Goal: Communication & Community: Share content

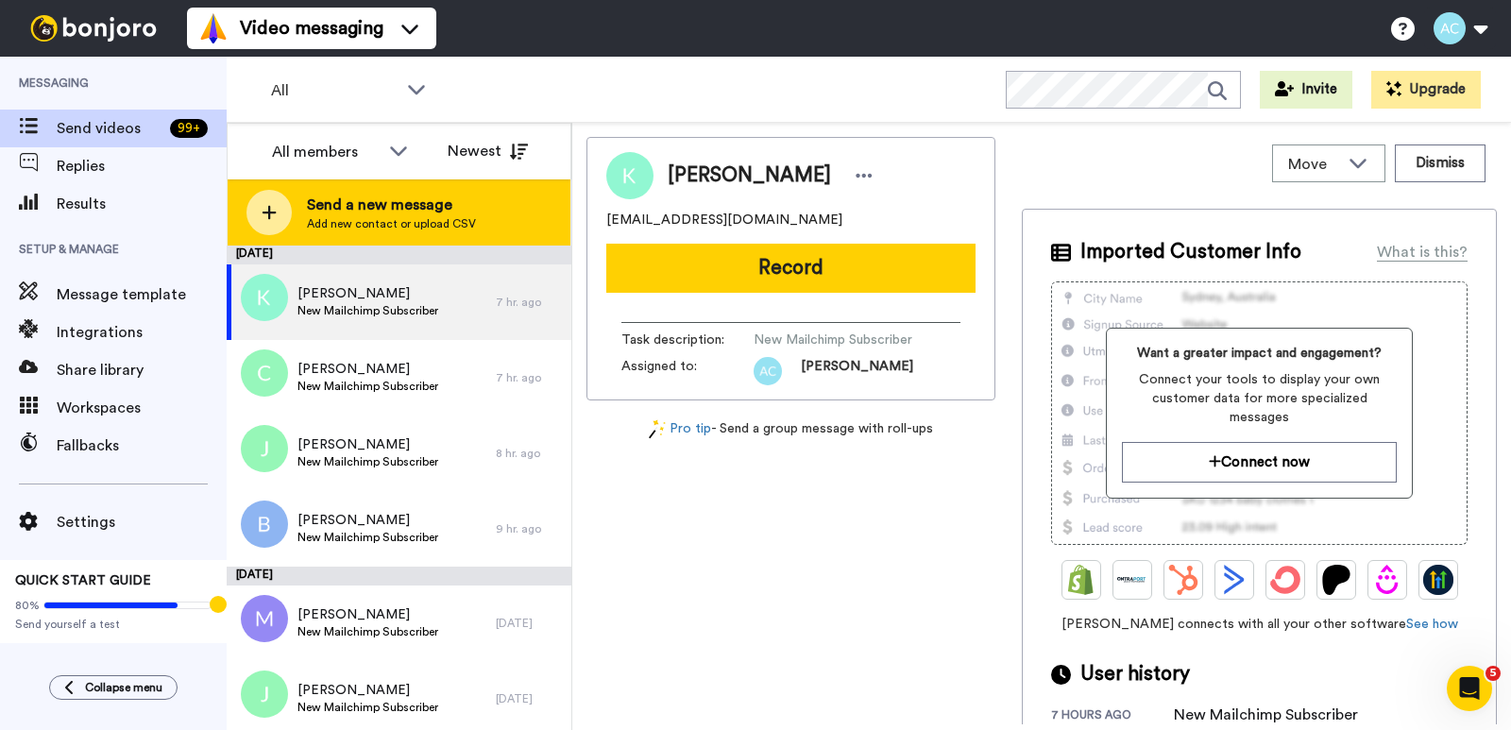
click at [347, 209] on span "Send a new message" at bounding box center [391, 205] width 169 height 23
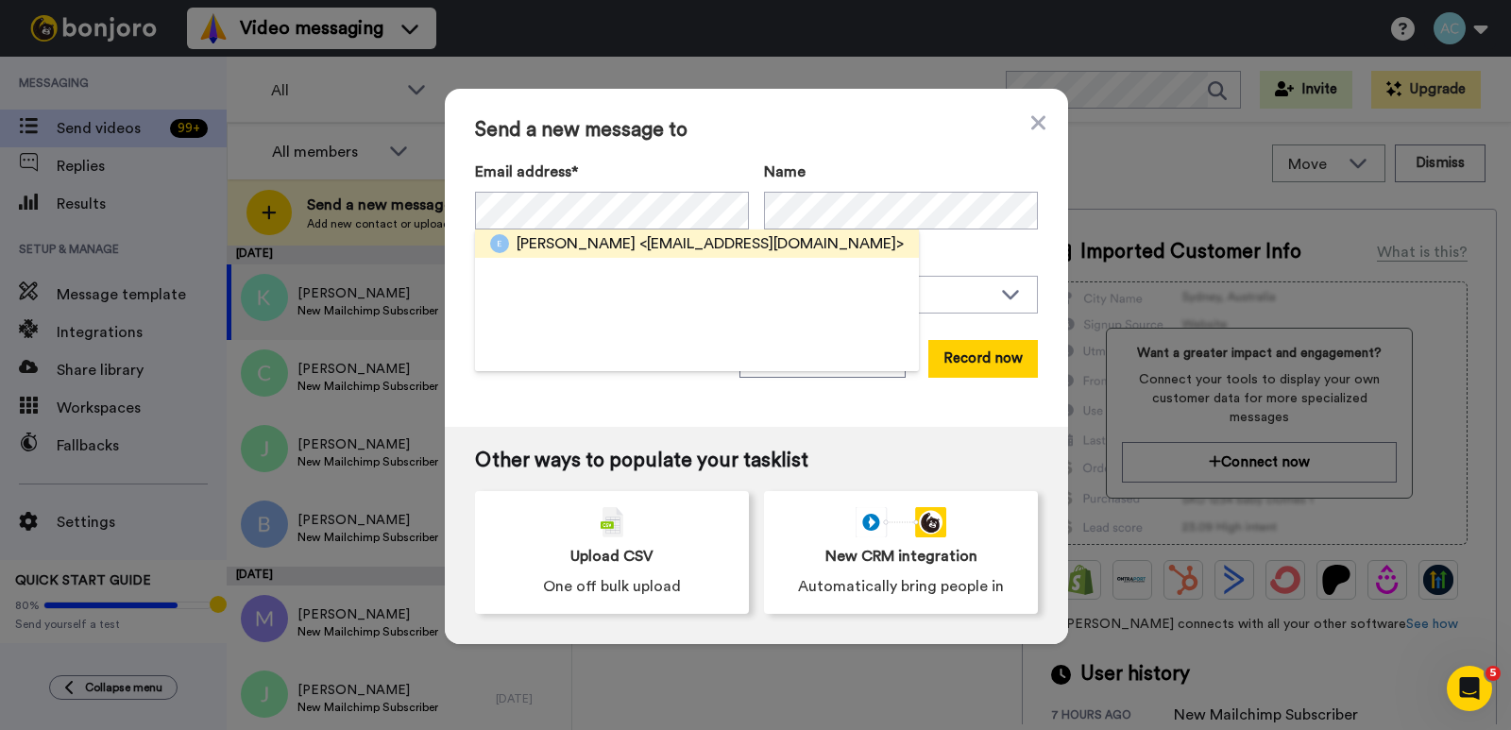
click at [694, 241] on span "<[EMAIL_ADDRESS][DOMAIN_NAME]>" at bounding box center [771, 243] width 264 height 23
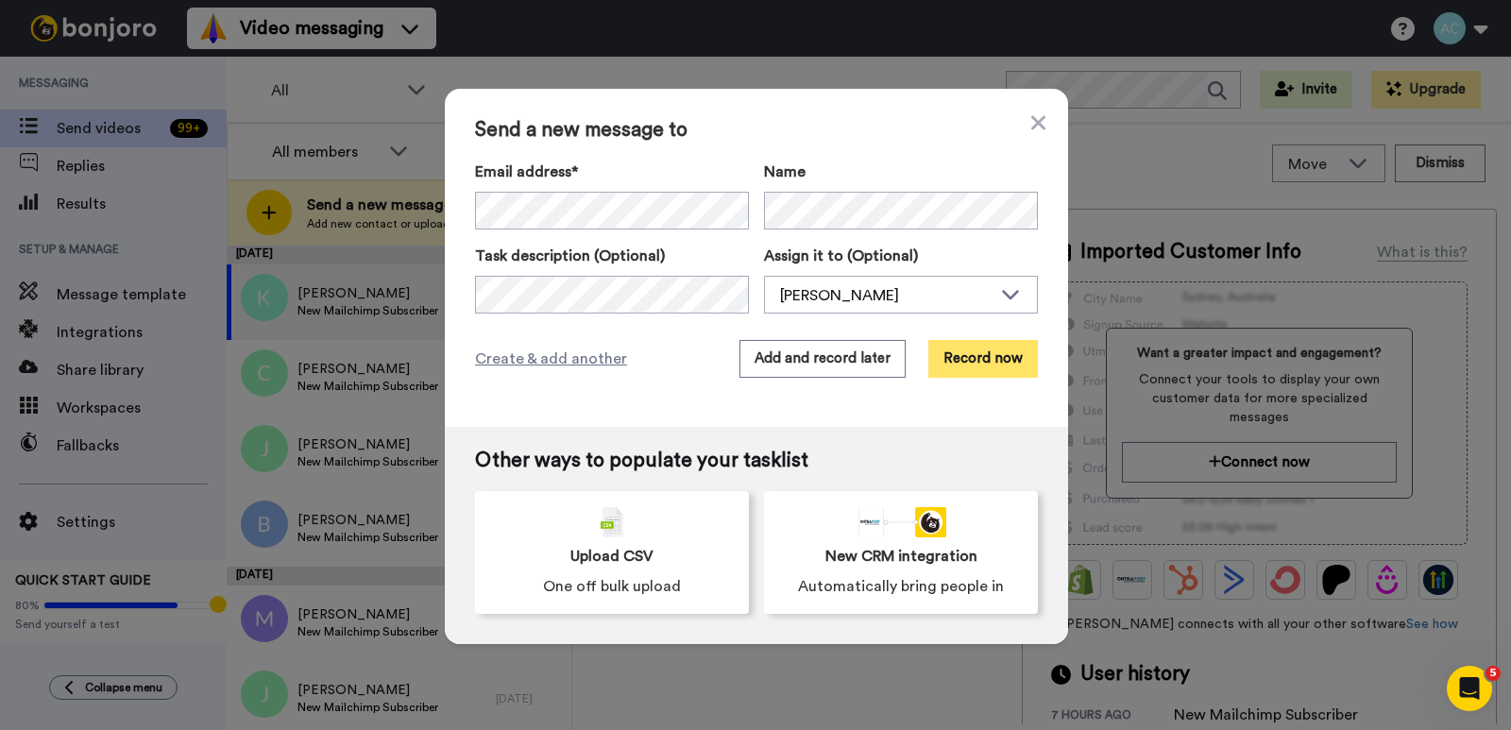
click at [973, 354] on button "Record now" at bounding box center [983, 359] width 110 height 38
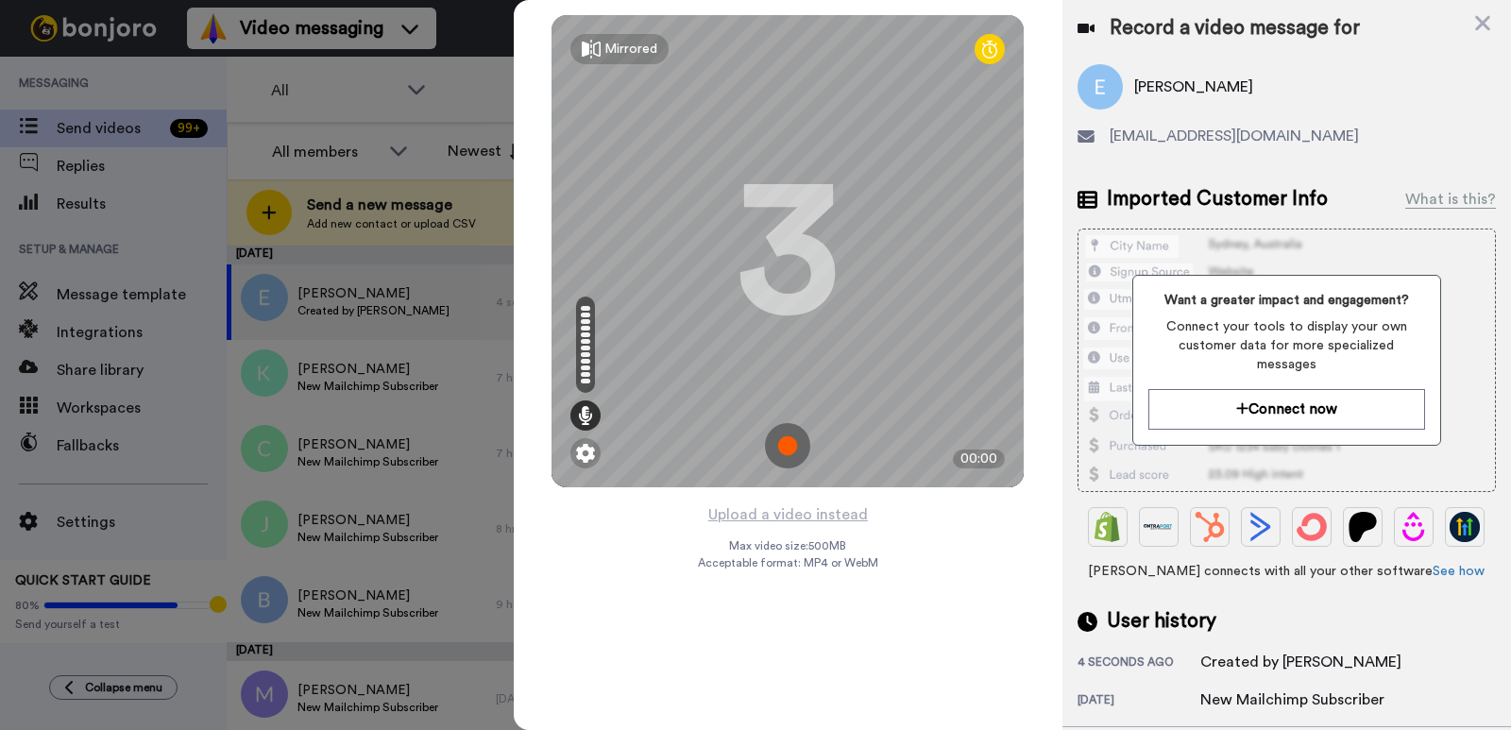
click at [785, 442] on img at bounding box center [787, 445] width 45 height 45
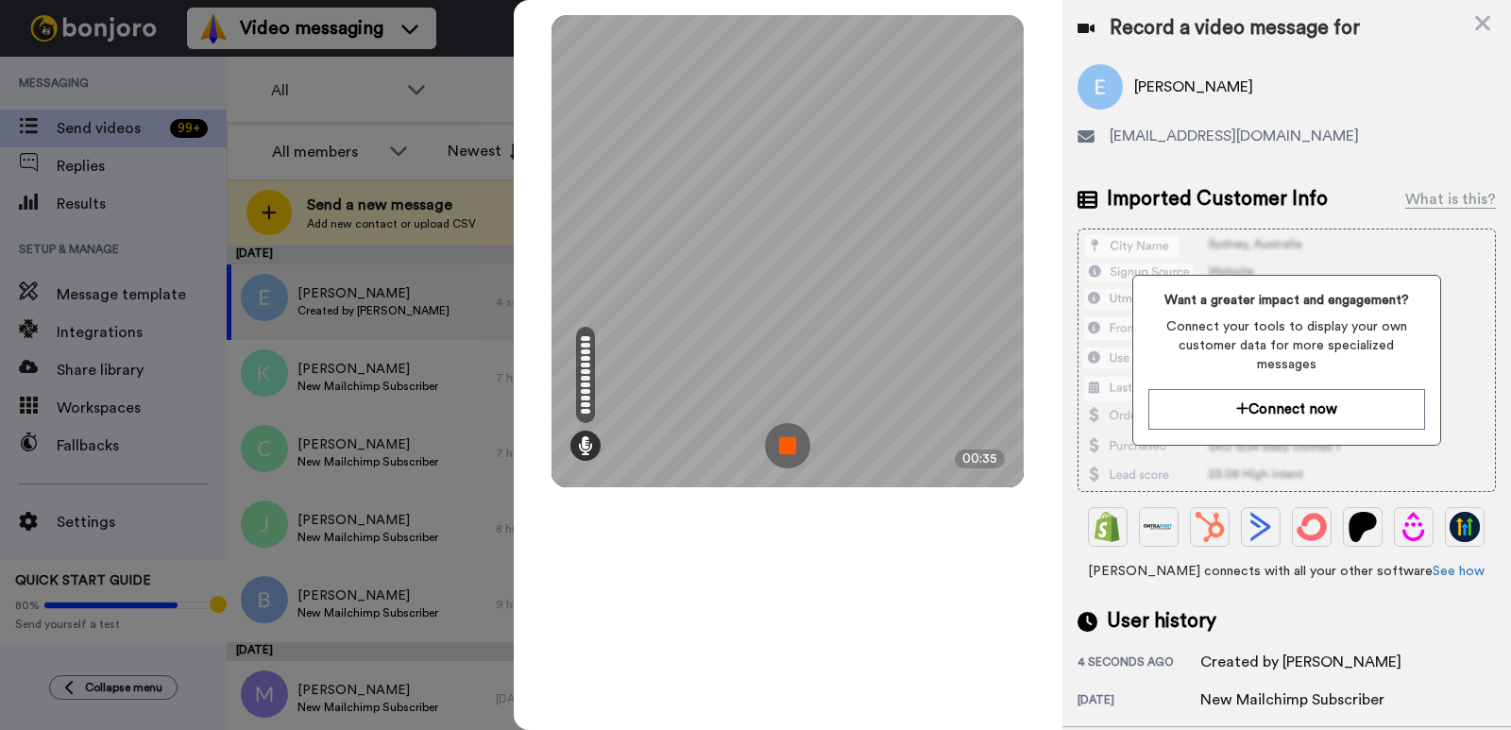
click at [785, 440] on img at bounding box center [787, 445] width 45 height 45
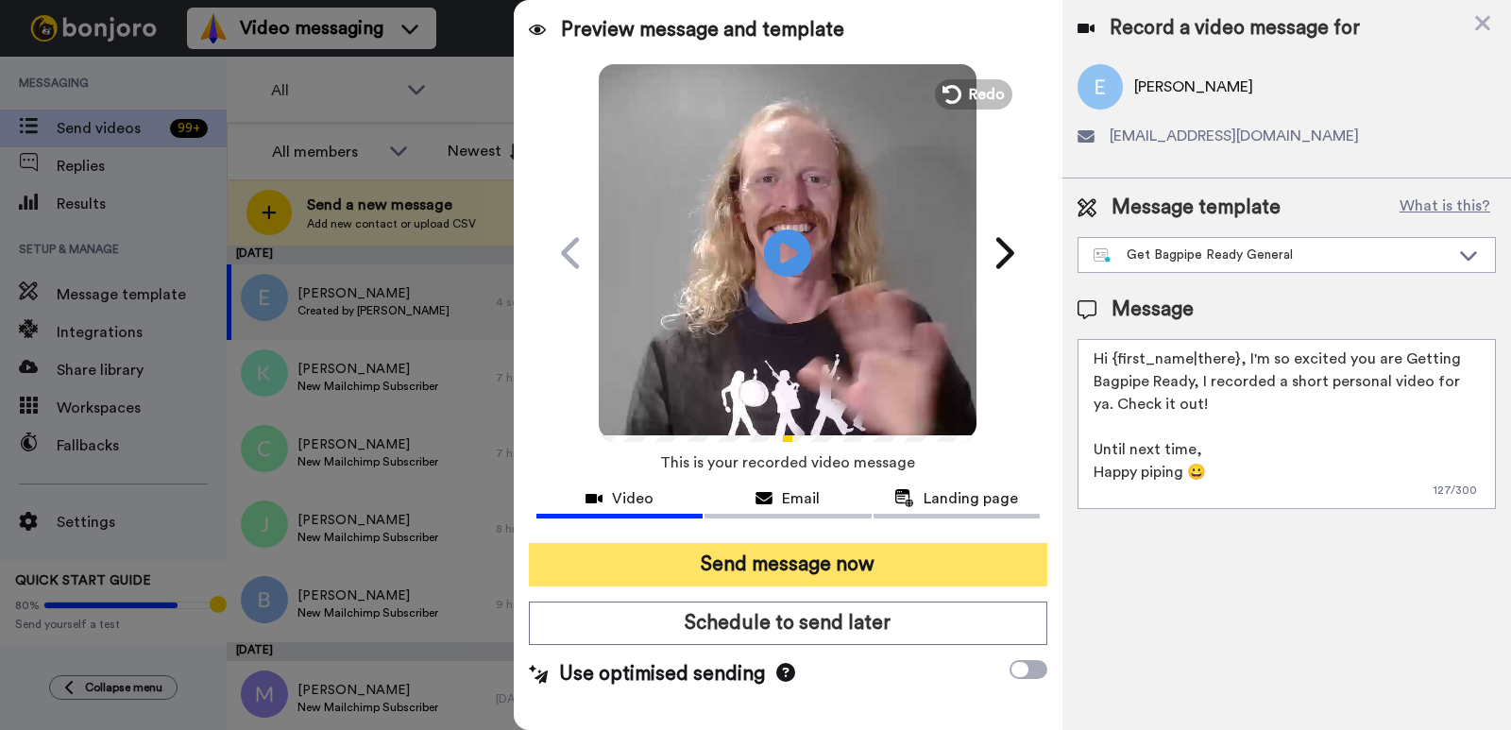
click at [717, 565] on button "Send message now" at bounding box center [788, 564] width 518 height 43
